Goal: Task Accomplishment & Management: Manage account settings

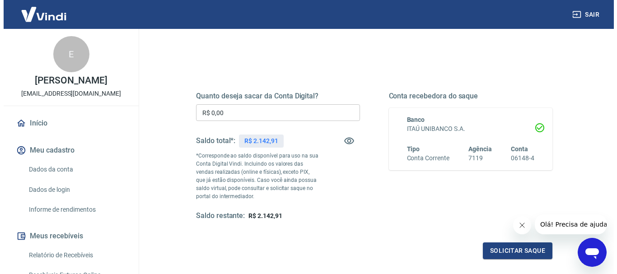
scroll to position [90, 0]
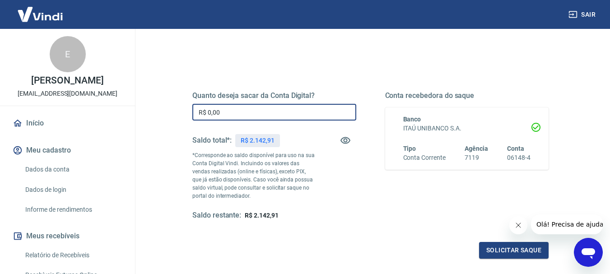
click at [300, 112] on input "R$ 0,00" at bounding box center [274, 112] width 164 height 17
type input "R$ 1.142,91"
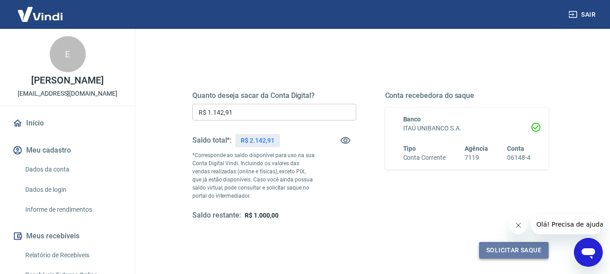
click at [510, 251] on button "Solicitar saque" at bounding box center [514, 250] width 70 height 17
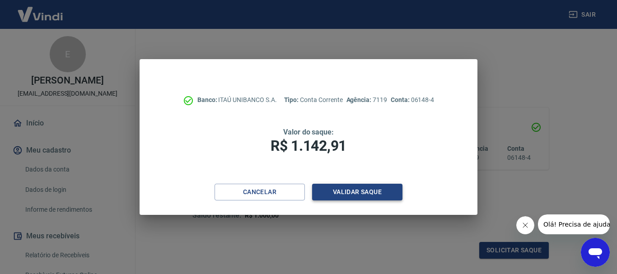
click at [374, 193] on button "Validar saque" at bounding box center [357, 192] width 90 height 17
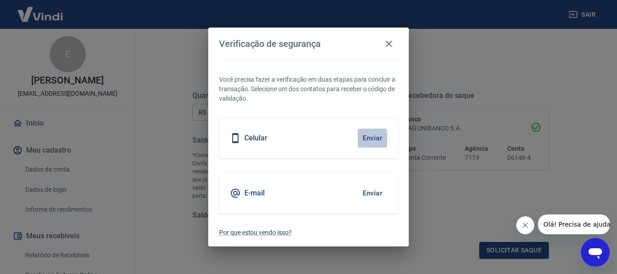
click at [370, 137] on button "Enviar" at bounding box center [371, 138] width 29 height 19
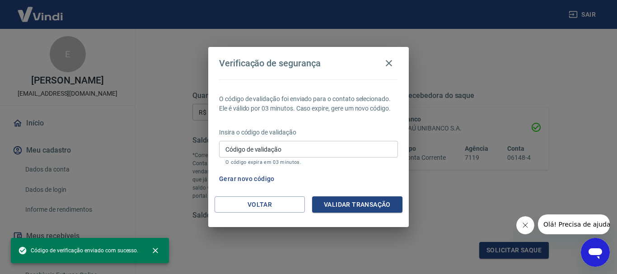
click at [364, 146] on input "Código de validação" at bounding box center [308, 149] width 179 height 17
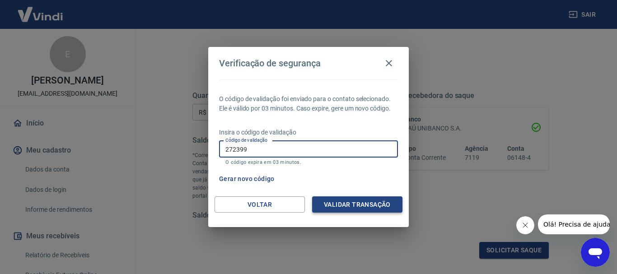
type input "272399"
click at [349, 205] on button "Validar transação" at bounding box center [357, 204] width 90 height 17
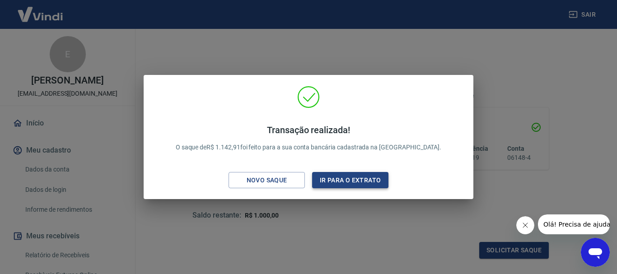
click at [357, 178] on button "Ir para o extrato" at bounding box center [350, 180] width 76 height 17
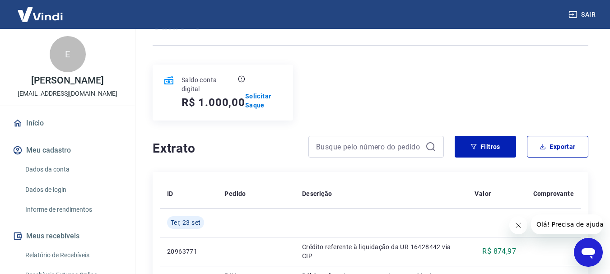
scroll to position [90, 0]
